Goal: Transaction & Acquisition: Purchase product/service

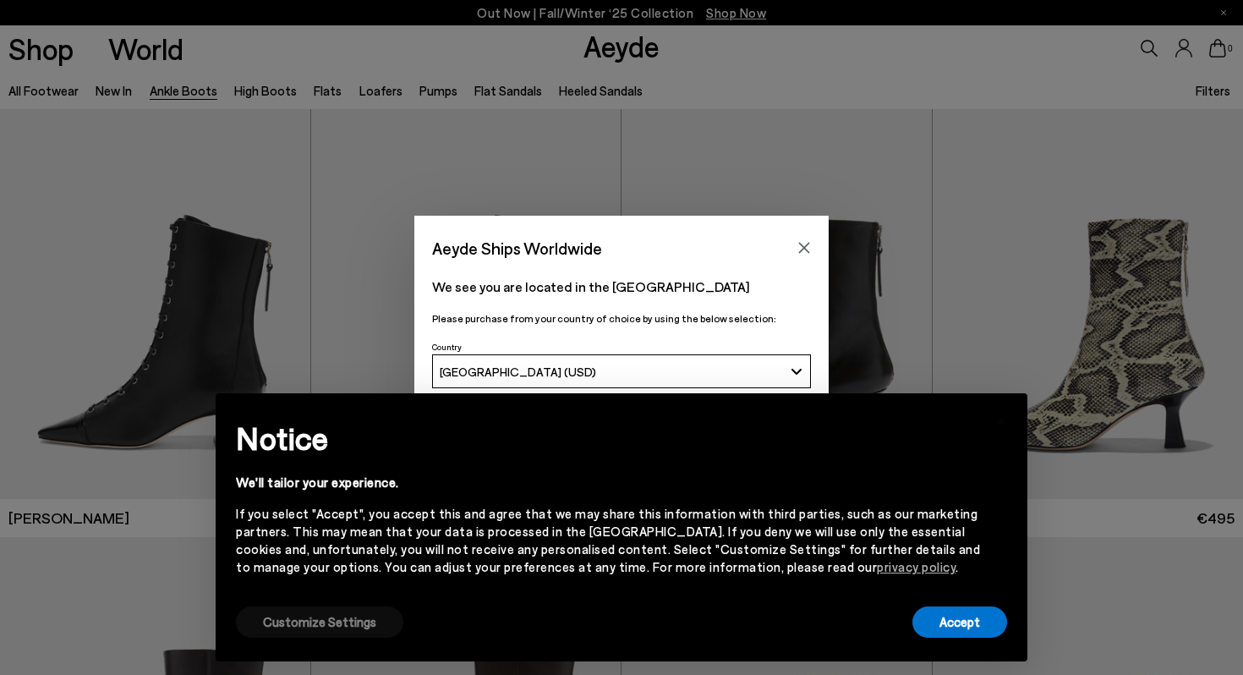
click at [282, 617] on button "Customize Settings" at bounding box center [319, 621] width 167 height 31
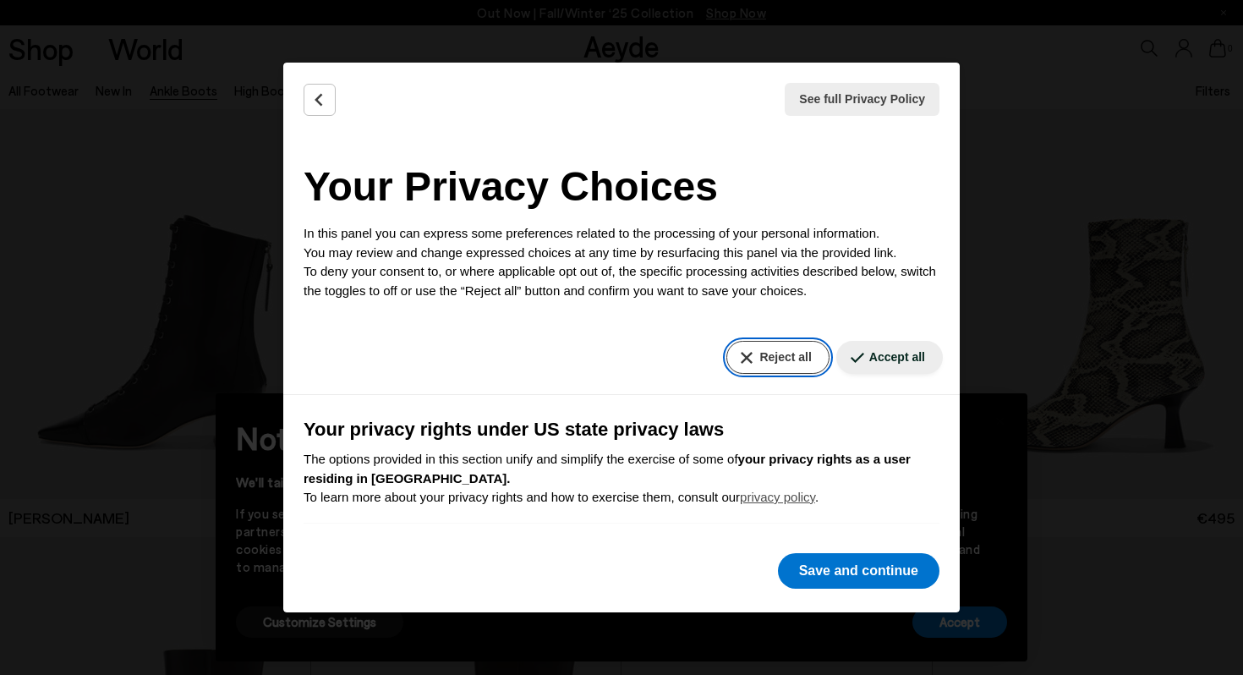
click at [794, 357] on button "Reject all" at bounding box center [777, 357] width 102 height 33
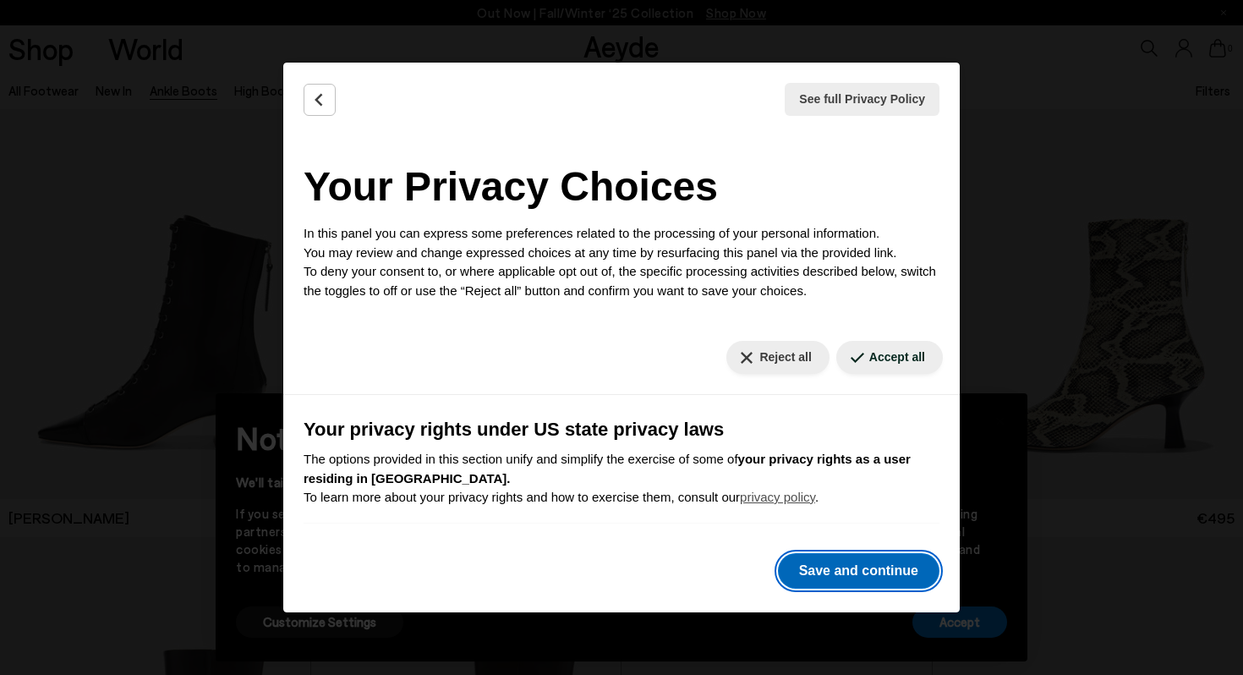
click at [840, 566] on button "Save and continue" at bounding box center [859, 571] width 162 height 36
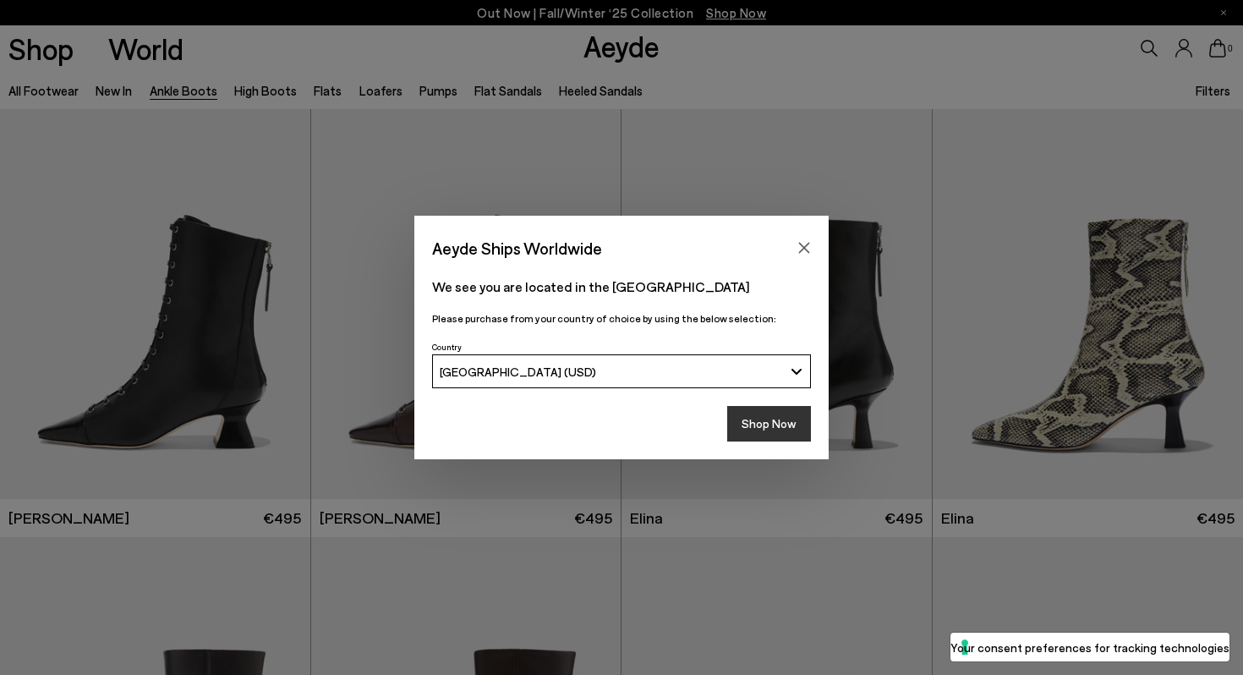
click at [789, 427] on button "Shop Now" at bounding box center [769, 424] width 84 height 36
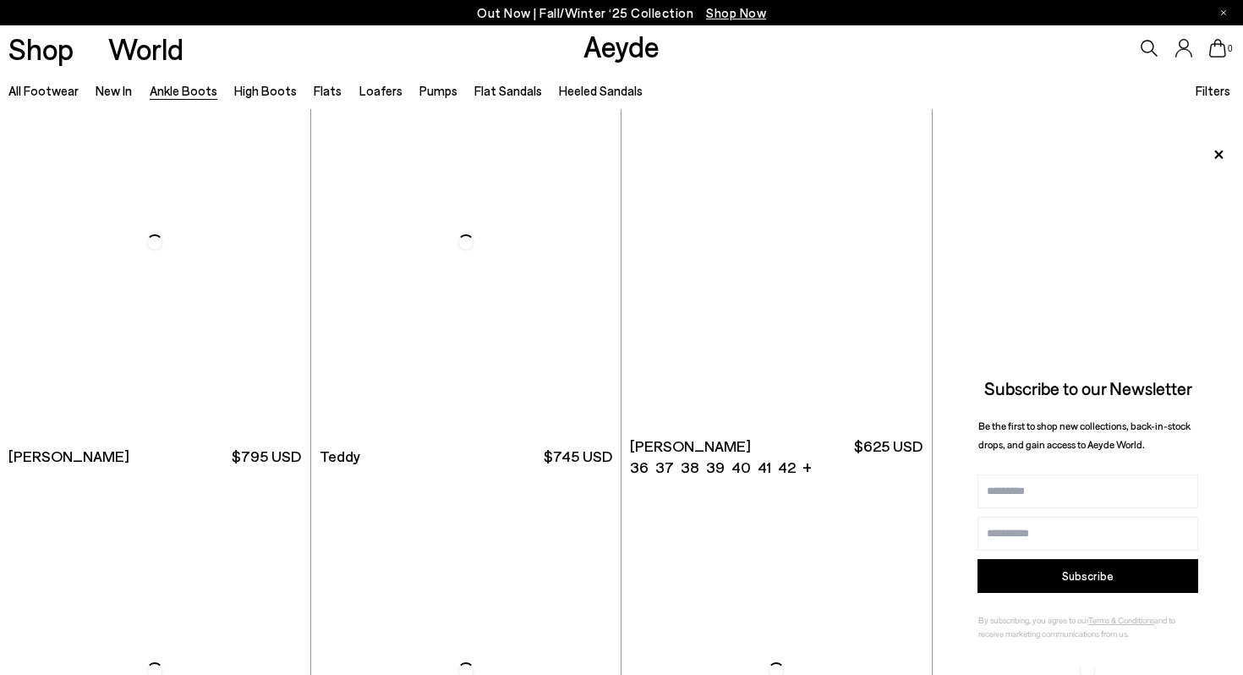
scroll to position [5611, 0]
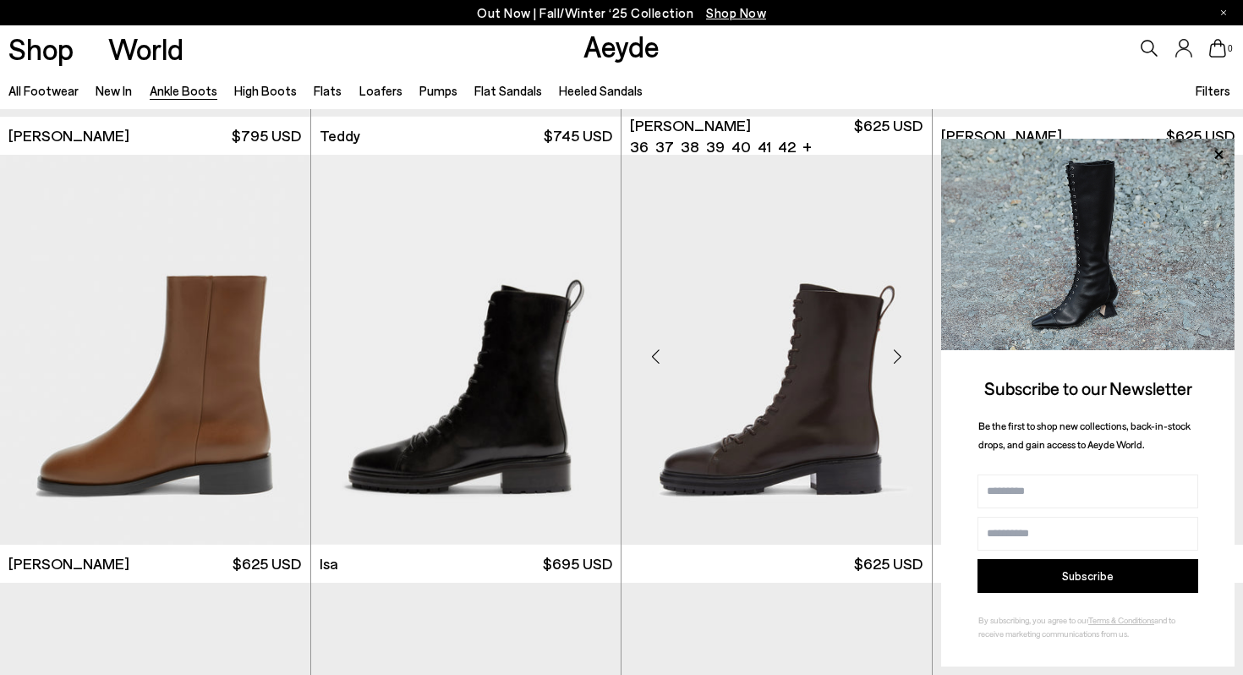
scroll to position [5961, 0]
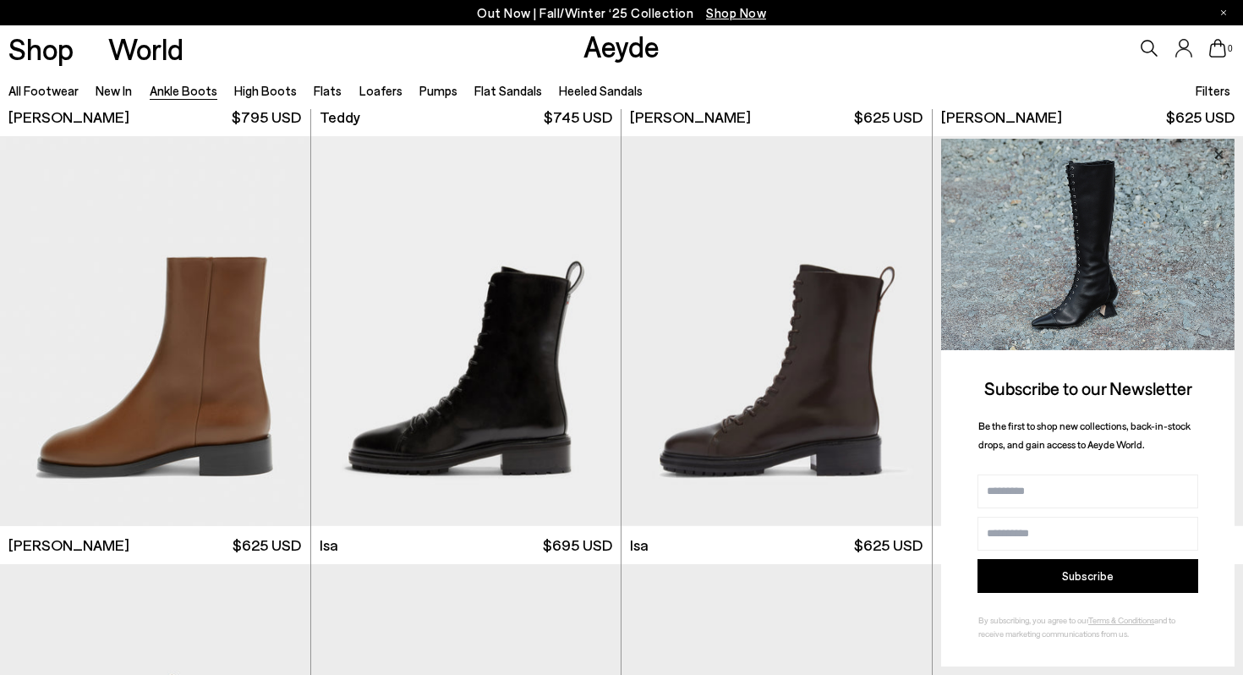
click at [1218, 155] on icon at bounding box center [1218, 154] width 8 height 8
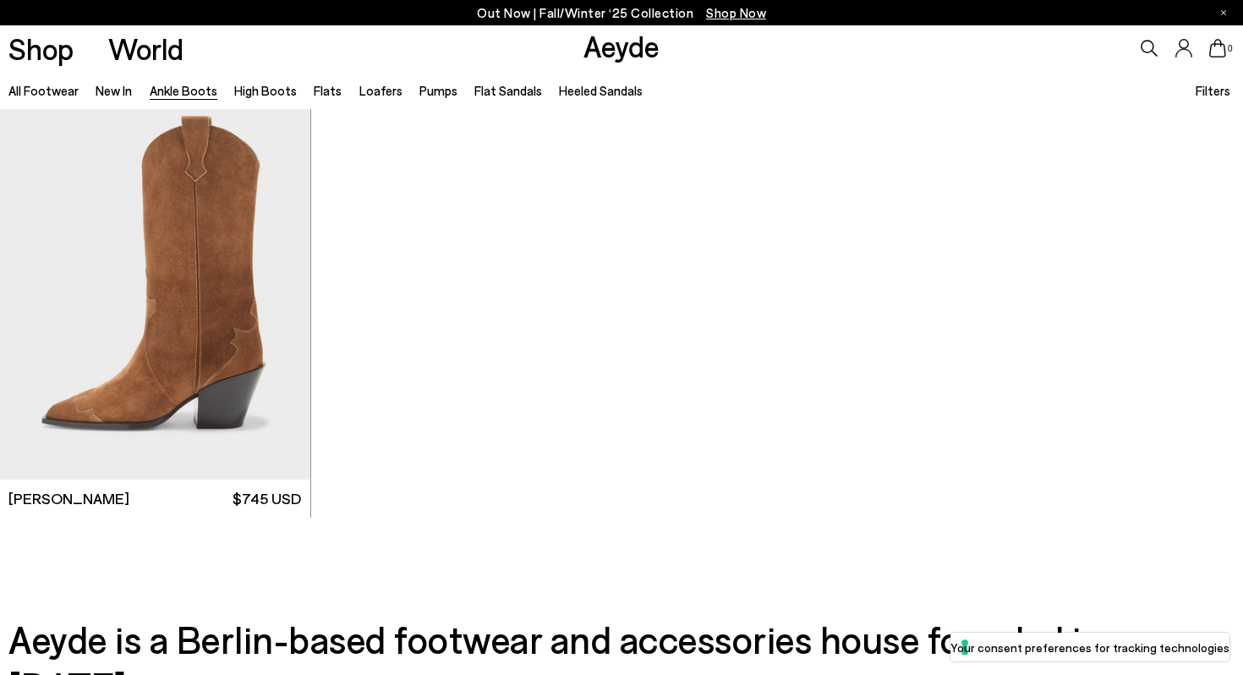
scroll to position [9055, 0]
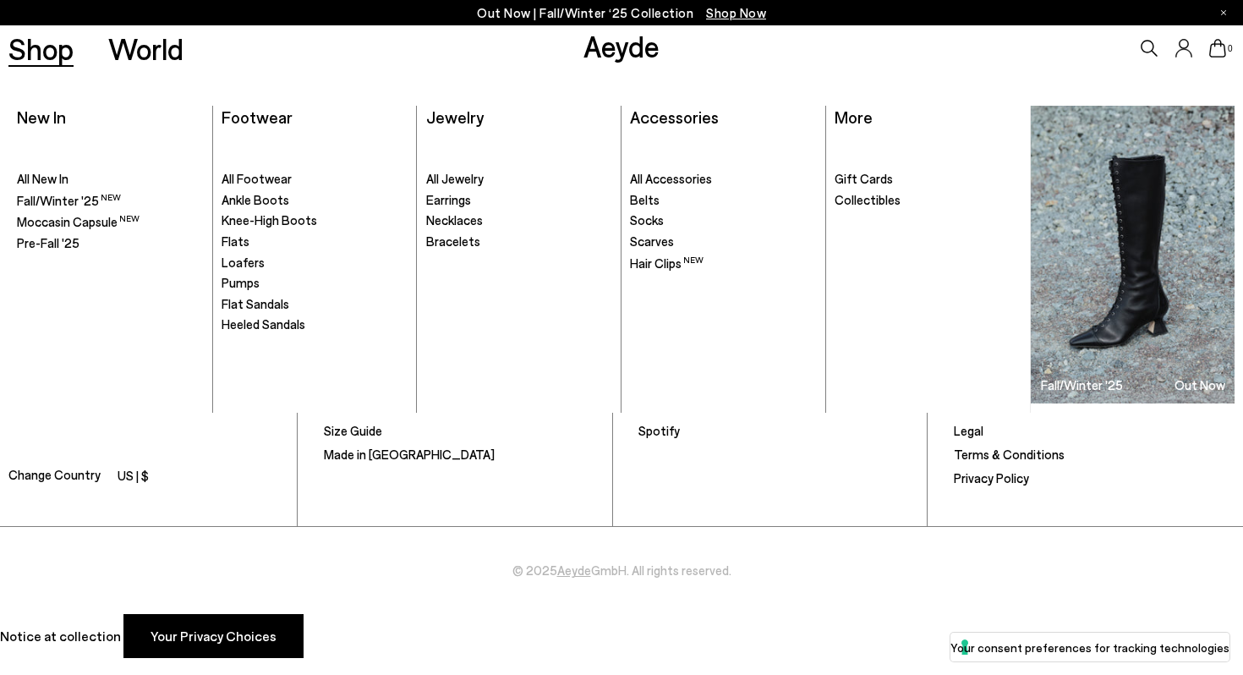
scroll to position [2613, 0]
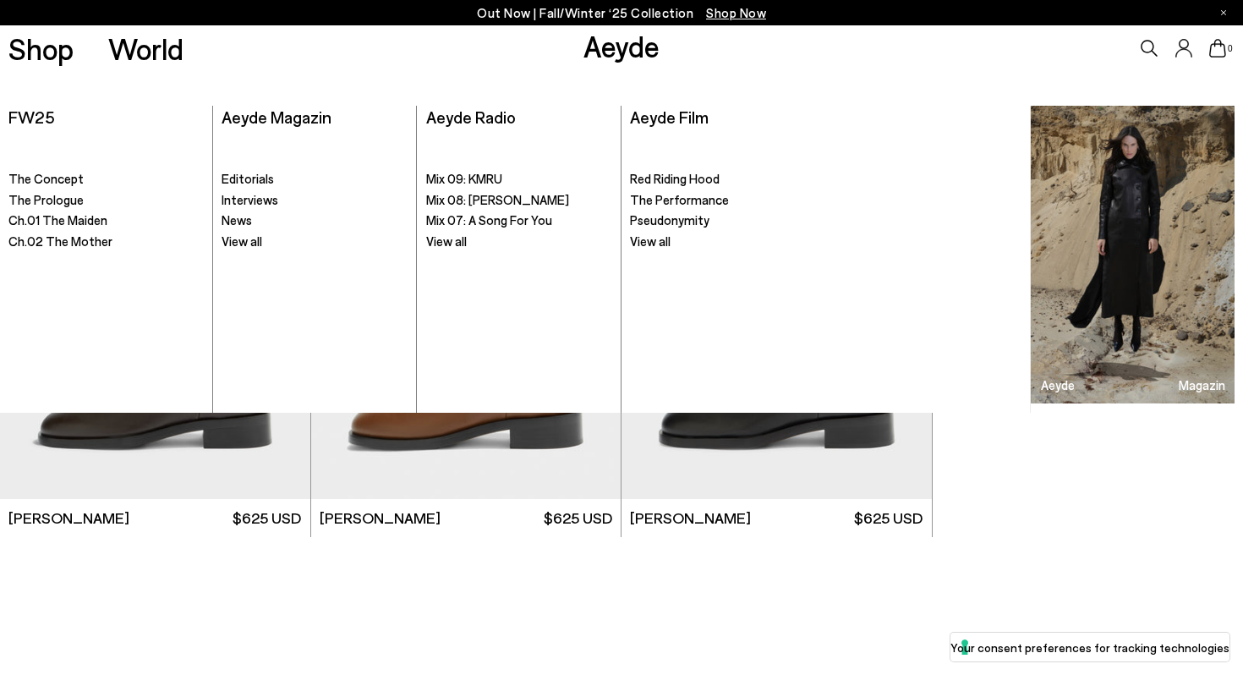
click at [613, 41] on link "Aeyde" at bounding box center [621, 46] width 76 height 36
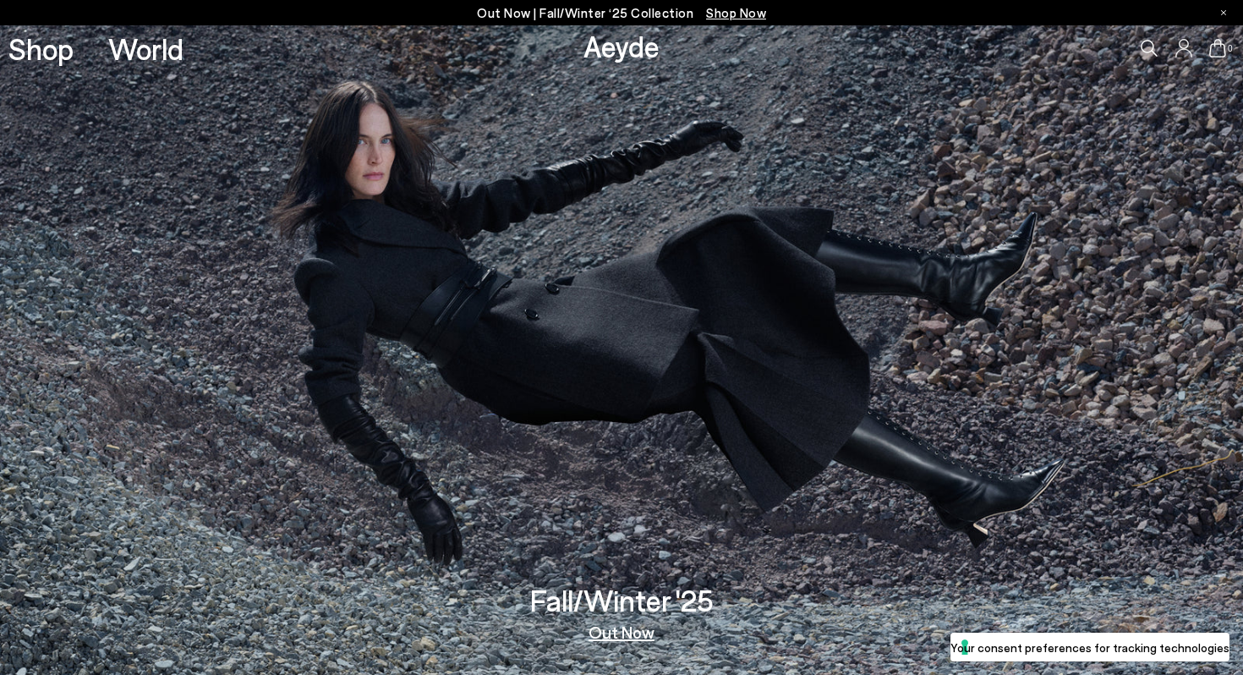
click at [728, 9] on span "Shop Now" at bounding box center [736, 12] width 60 height 15
